Goal: Information Seeking & Learning: Learn about a topic

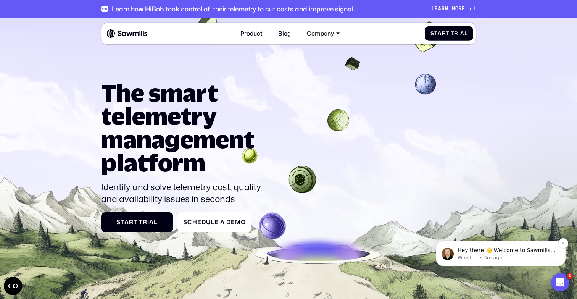
click at [535, 253] on p "Hey there 👋 Welcome to Sawmills. The smart telemetry management platform that s…" at bounding box center [506, 250] width 98 height 8
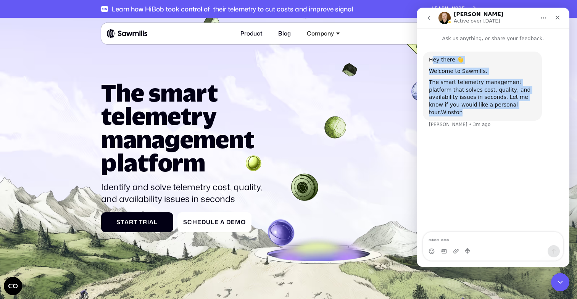
drag, startPoint x: 515, startPoint y: 105, endPoint x: 432, endPoint y: 57, distance: 96.0
click at [432, 57] on div "Hey there 👋 Welcome to Sawmills. The smart telemetry management platform that s…" at bounding box center [482, 86] width 107 height 60
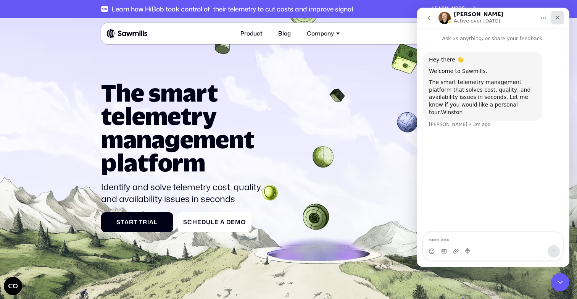
click at [556, 18] on icon "Close" at bounding box center [557, 17] width 6 height 6
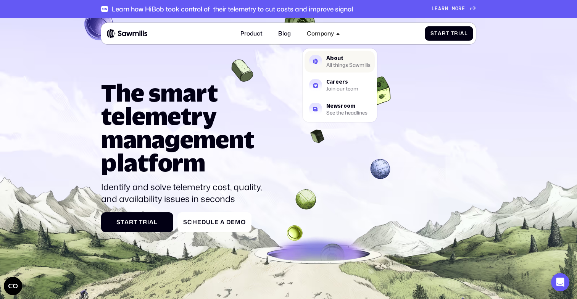
click at [326, 60] on div "About" at bounding box center [348, 58] width 44 height 5
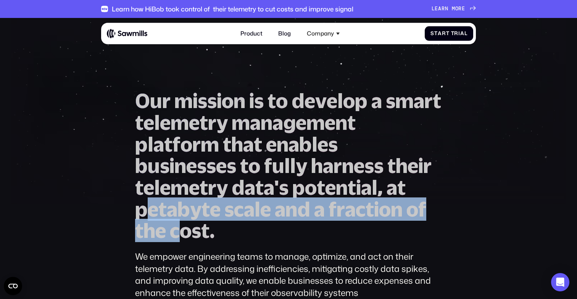
drag, startPoint x: 142, startPoint y: 209, endPoint x: 176, endPoint y: 220, distance: 35.8
click at [176, 220] on h1 "O u r m i s s i o n i s t o d e v e l o p a s m a r t t e l e m e t r y m a n a…" at bounding box center [288, 165] width 306 height 151
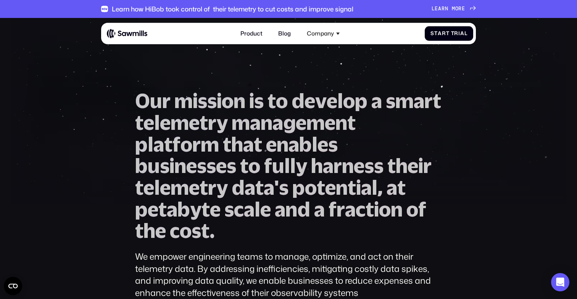
click at [200, 230] on span "s" at bounding box center [196, 231] width 10 height 22
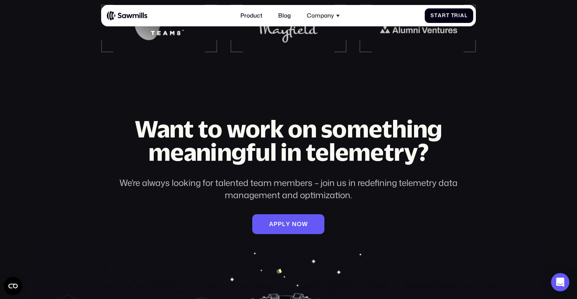
scroll to position [989, 0]
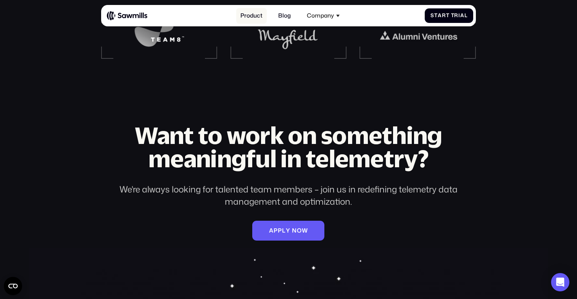
click at [247, 18] on link "Product" at bounding box center [251, 16] width 31 height 16
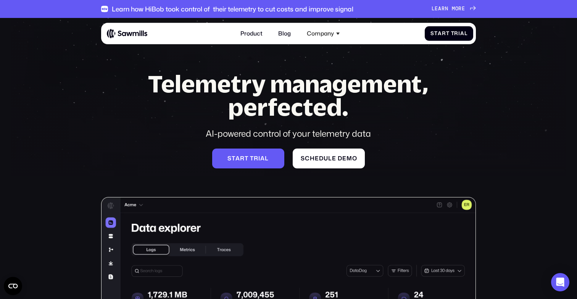
click at [119, 35] on img at bounding box center [127, 34] width 40 height 10
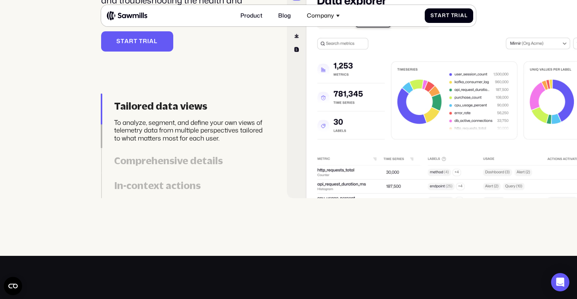
scroll to position [1713, 0]
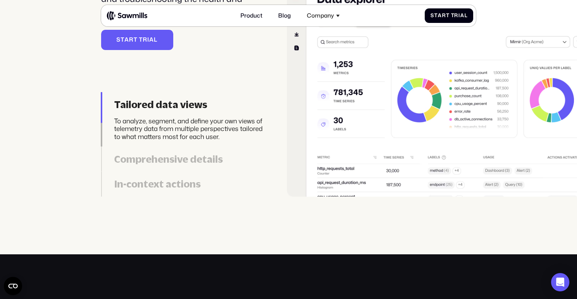
click at [174, 161] on div "Comprehensive details" at bounding box center [190, 159] width 153 height 12
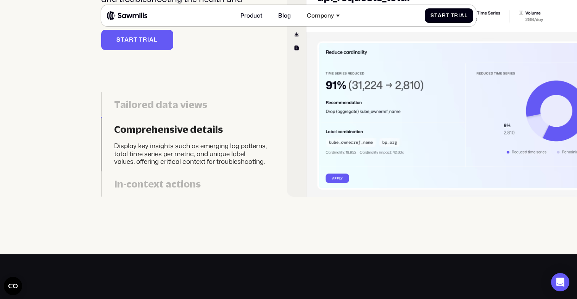
click at [174, 181] on div "In-context actions" at bounding box center [190, 184] width 153 height 12
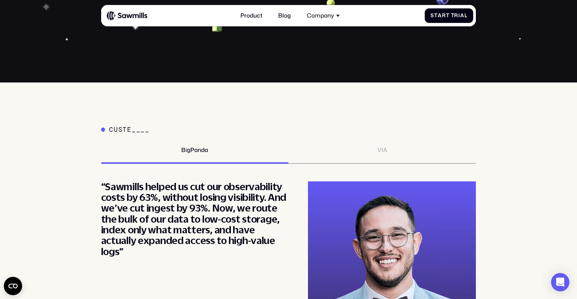
scroll to position [2575, 0]
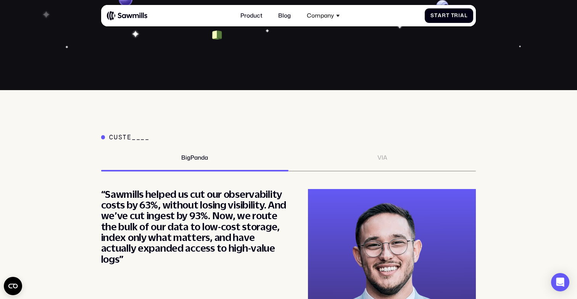
click at [372, 144] on div "CustE____ BigPanda VIA “Partnering with Sawmills has set us on a path toward op…" at bounding box center [288, 260] width 375 height 254
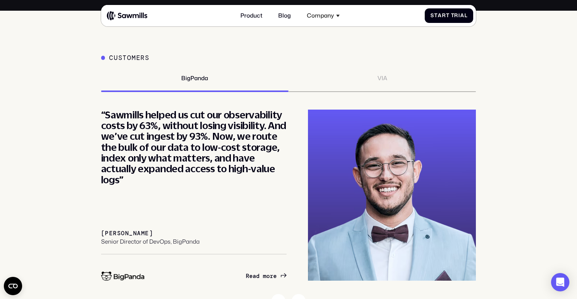
scroll to position [2656, 0]
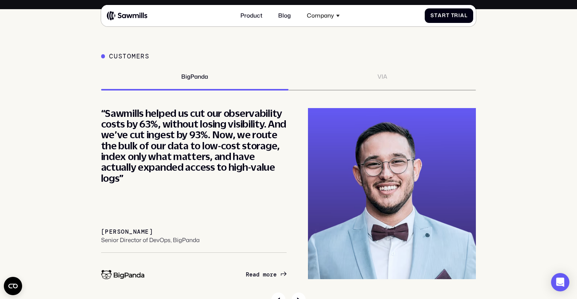
click at [382, 78] on div "VIA" at bounding box center [382, 76] width 10 height 7
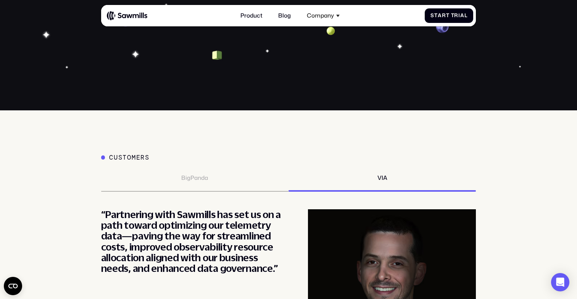
click at [181, 200] on div "Customers BigPanda VIA “Partnering with Sawmills has set us on a path toward op…" at bounding box center [288, 280] width 375 height 255
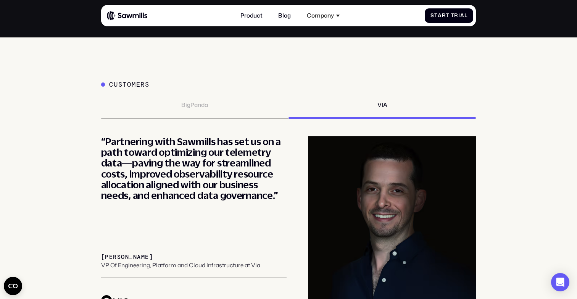
click at [212, 109] on div "BigPanda" at bounding box center [194, 109] width 187 height 17
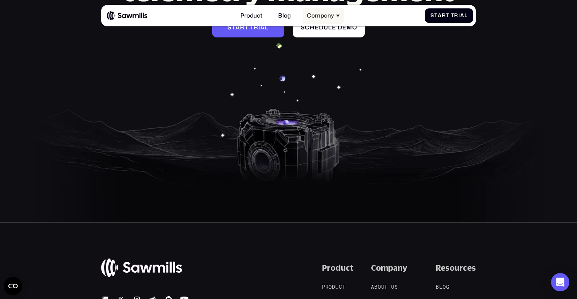
scroll to position [3098, 0]
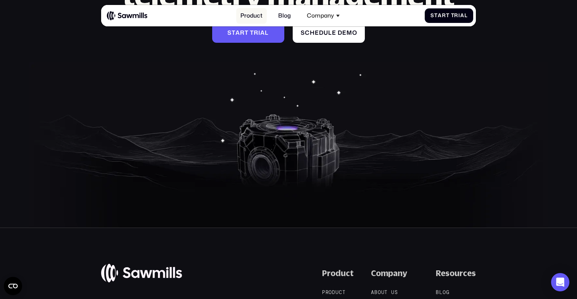
click at [252, 17] on link "Product" at bounding box center [251, 16] width 31 height 16
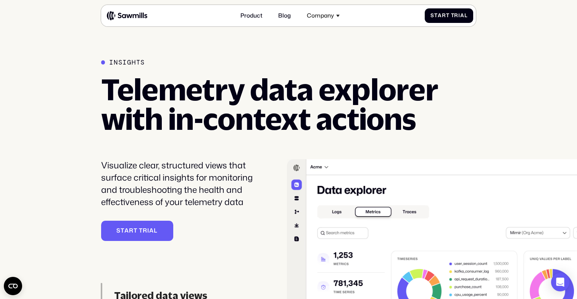
scroll to position [1523, 0]
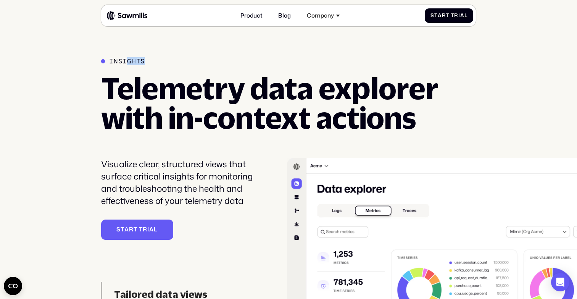
drag, startPoint x: 125, startPoint y: 60, endPoint x: 160, endPoint y: 59, distance: 34.7
click at [160, 59] on div "Insights" at bounding box center [274, 61] width 346 height 8
click at [166, 60] on div "Insights" at bounding box center [274, 61] width 346 height 8
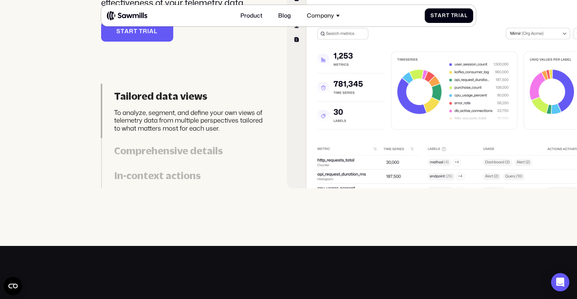
click at [142, 141] on link "Comprehensive details Display key insights such as emerging log patterns, total…" at bounding box center [184, 150] width 166 height 25
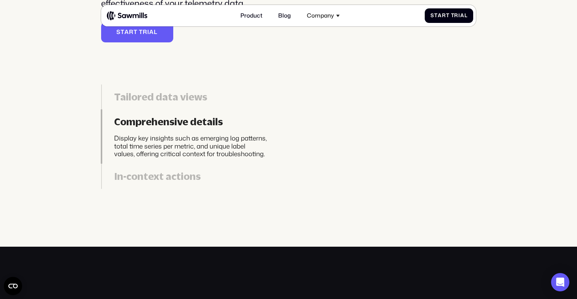
scroll to position [1720, 0]
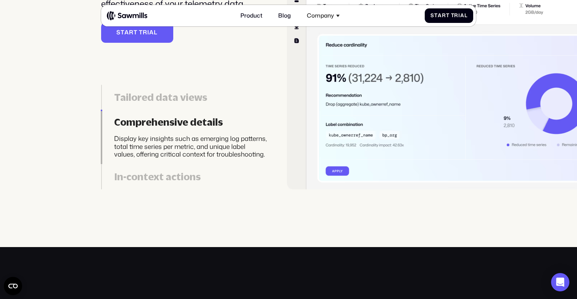
click at [141, 182] on link "In-context actions Take corrective actions such as routing, dropping, or modify…" at bounding box center [184, 176] width 166 height 25
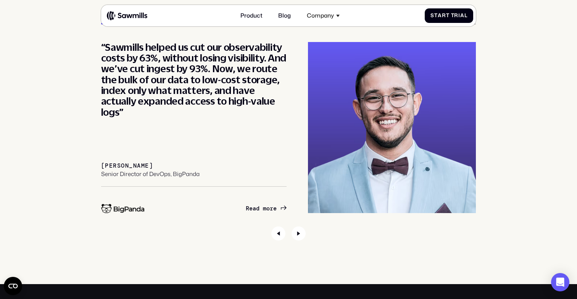
scroll to position [2723, 0]
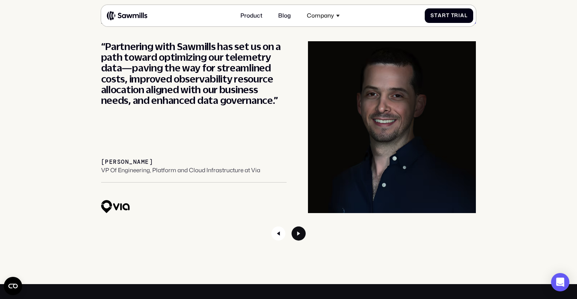
click at [298, 234] on icon "Next slide" at bounding box center [298, 233] width 14 height 14
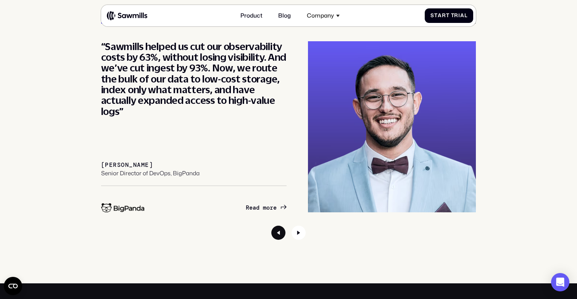
click at [277, 237] on icon "Previous slide" at bounding box center [278, 232] width 14 height 14
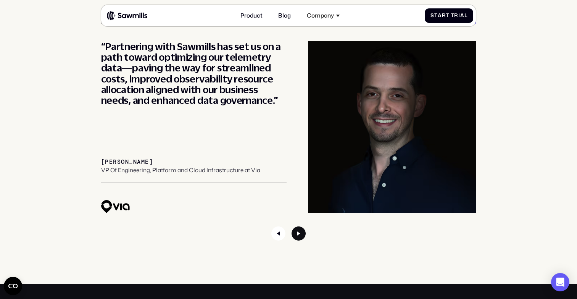
click at [293, 235] on icon "Next slide" at bounding box center [298, 233] width 14 height 14
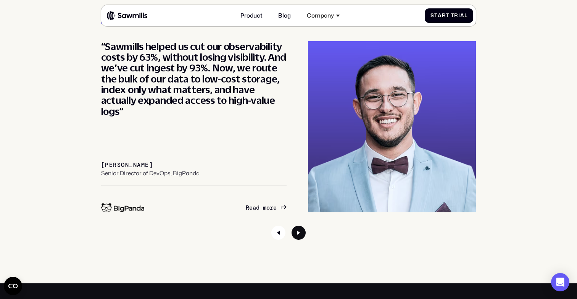
click at [298, 235] on icon "Next slide" at bounding box center [298, 232] width 14 height 14
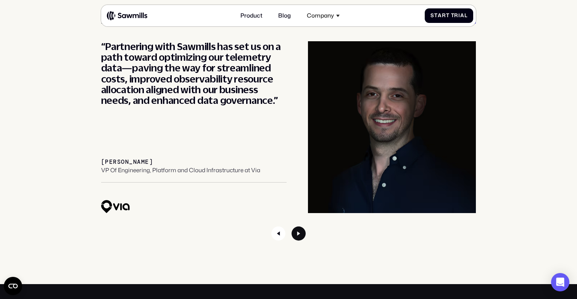
click at [293, 235] on icon "Next slide" at bounding box center [298, 233] width 14 height 14
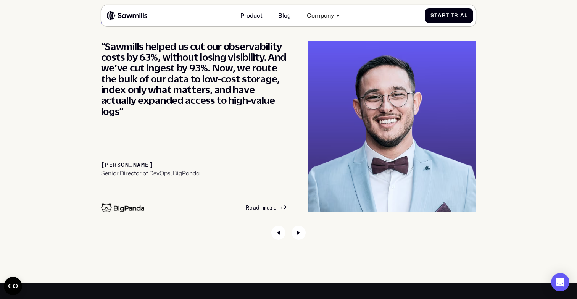
click at [260, 208] on span "1 / 2" at bounding box center [260, 207] width 3 height 7
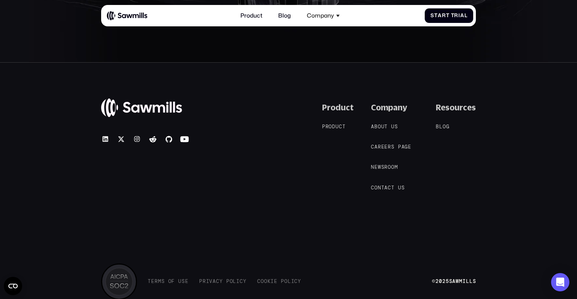
scroll to position [2951, 0]
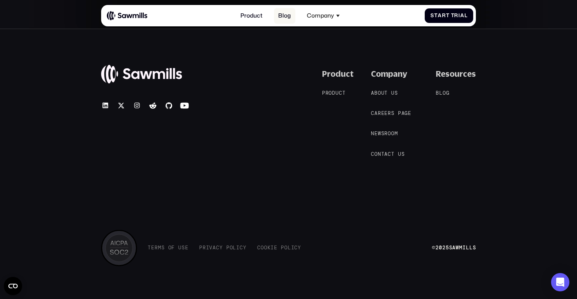
click at [280, 14] on link "Blog" at bounding box center [284, 16] width 21 height 16
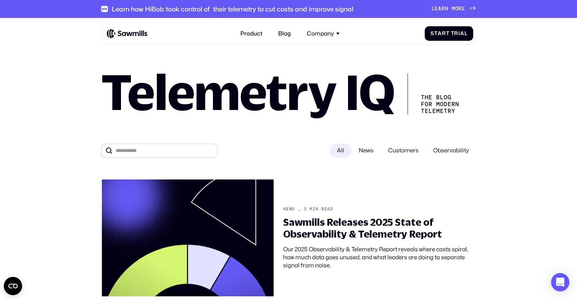
click at [412, 149] on span "Customers" at bounding box center [403, 150] width 45 height 14
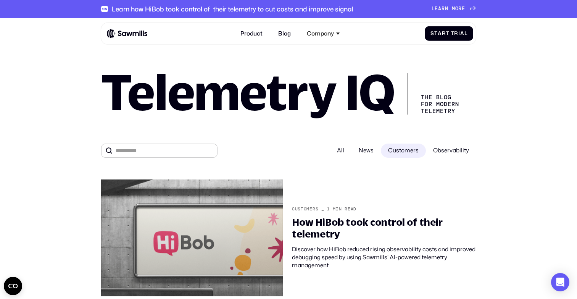
click at [449, 149] on span "Observability" at bounding box center [451, 150] width 50 height 14
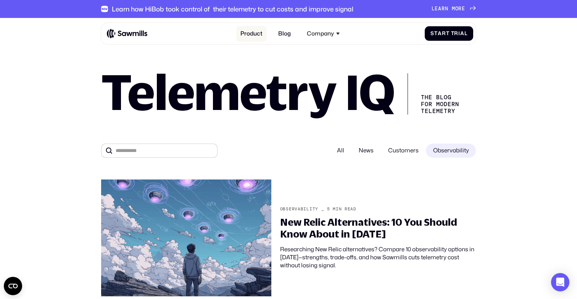
click at [243, 32] on link "Product" at bounding box center [251, 34] width 31 height 16
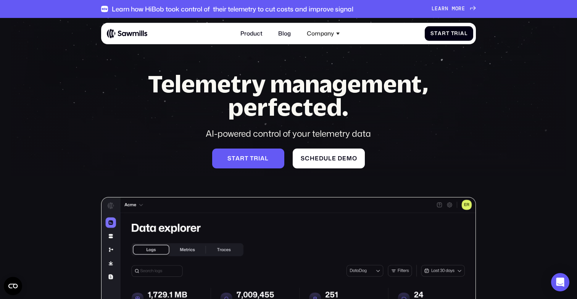
click at [128, 32] on img at bounding box center [127, 34] width 40 height 10
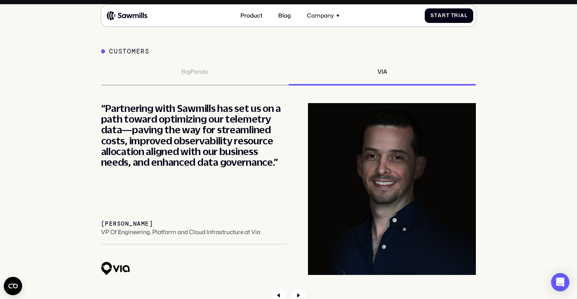
scroll to position [2660, 0]
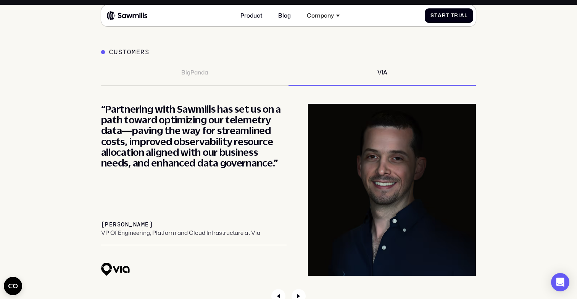
click at [193, 71] on div "BigPanda" at bounding box center [194, 72] width 27 height 7
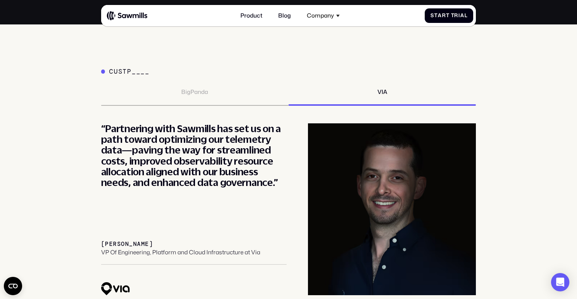
scroll to position [2641, 0]
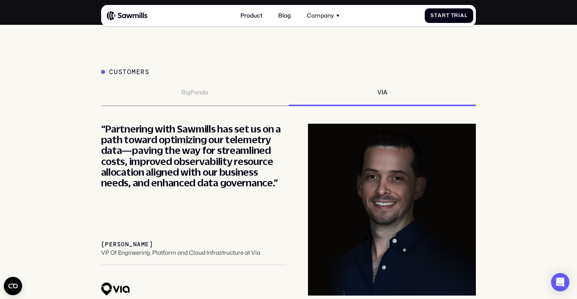
click at [195, 93] on div "BigPanda" at bounding box center [194, 92] width 27 height 7
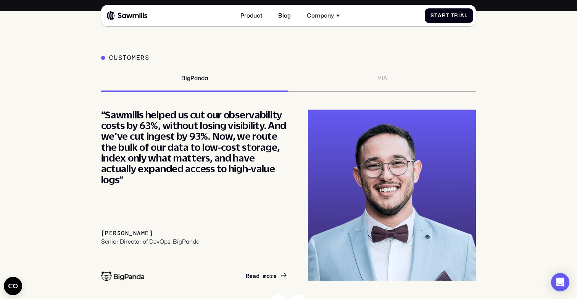
scroll to position [2663, 0]
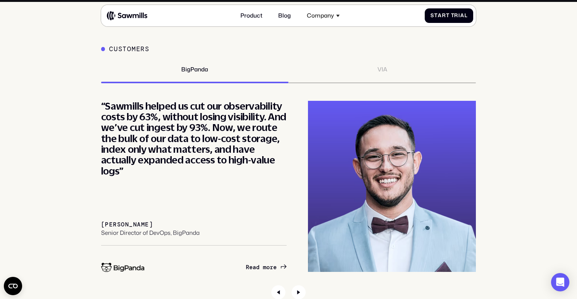
click at [261, 265] on span "1 / 2" at bounding box center [260, 267] width 3 height 7
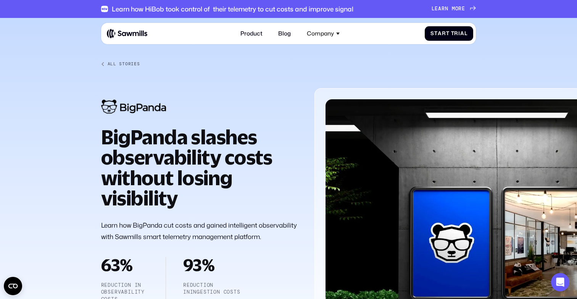
click at [116, 33] on img at bounding box center [127, 34] width 40 height 10
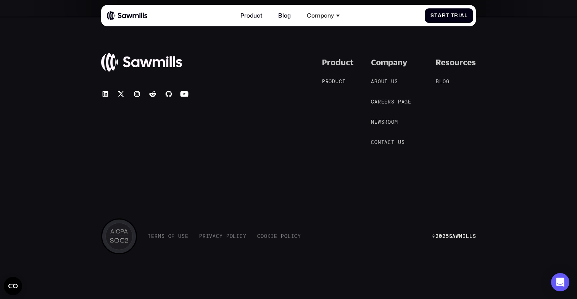
scroll to position [3299, 0]
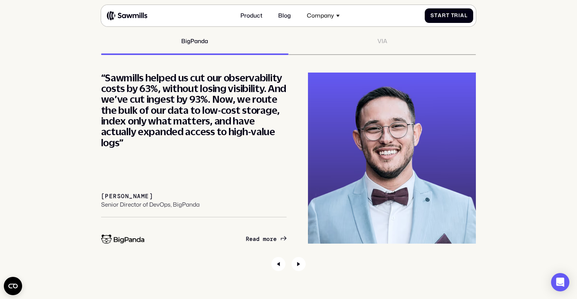
scroll to position [2691, 0]
click at [298, 264] on icon "Next slide" at bounding box center [298, 264] width 3 height 4
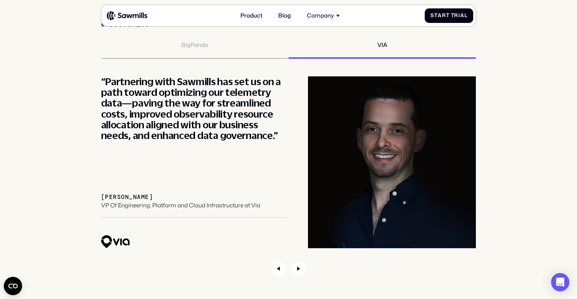
scroll to position [2689, 0]
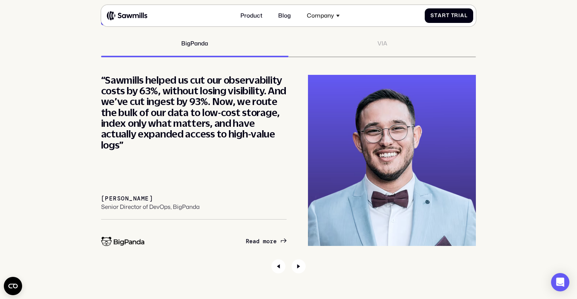
click at [388, 46] on div "VIA" at bounding box center [381, 48] width 187 height 17
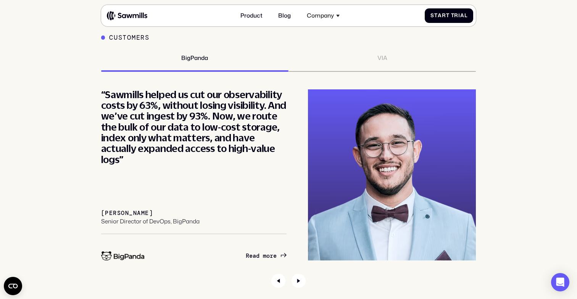
scroll to position [2673, 0]
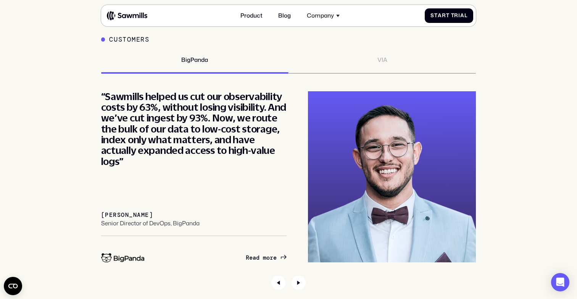
click at [379, 61] on div "VIA" at bounding box center [382, 59] width 10 height 7
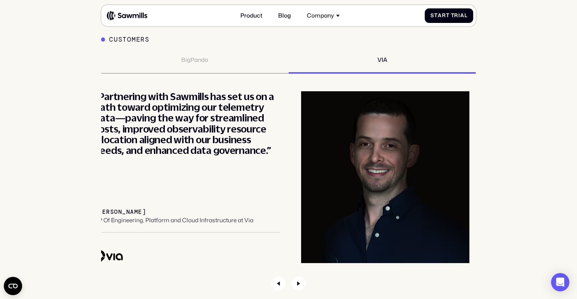
click at [113, 226] on div "[PERSON_NAME] VP Of Engineering, Platform and Cloud Infrastructure at Via" at bounding box center [187, 220] width 186 height 24
